Goal: Information Seeking & Learning: Learn about a topic

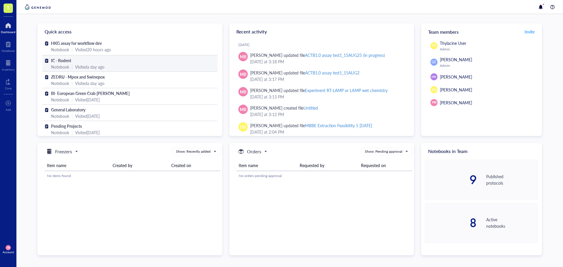
click at [104, 60] on div "IC - Rodent" at bounding box center [130, 60] width 158 height 6
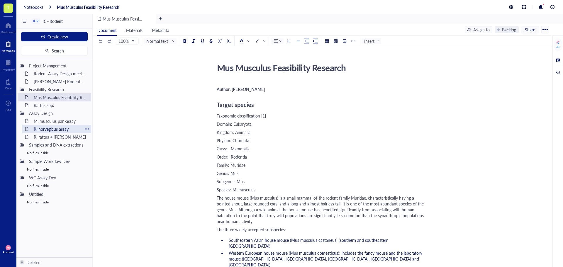
click at [61, 129] on div "R. norvegicus assay" at bounding box center [56, 129] width 51 height 8
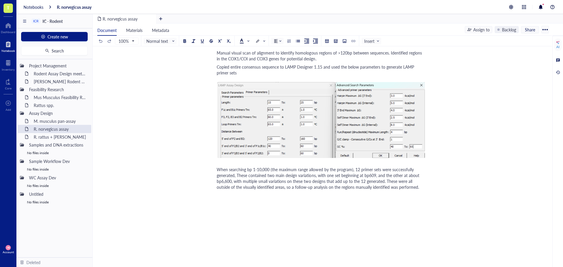
scroll to position [293, 0]
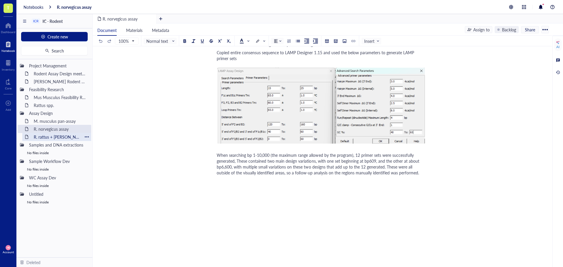
click at [41, 135] on div "R. rattus + [PERSON_NAME]" at bounding box center [56, 137] width 51 height 8
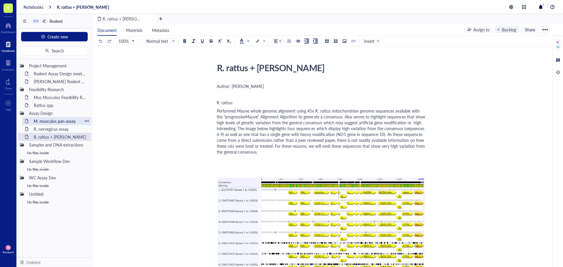
click at [47, 123] on div "M. musculus pan-assay" at bounding box center [56, 121] width 51 height 8
